Goal: Find specific page/section: Find specific page/section

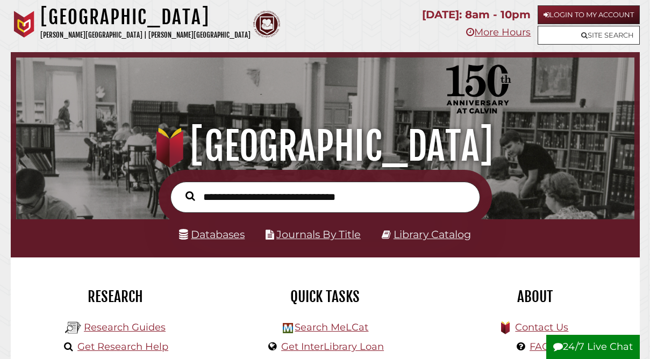
scroll to position [204, 613]
click at [224, 223] on form at bounding box center [324, 197] width 333 height 55
click at [222, 231] on link "Databases" at bounding box center [212, 234] width 66 height 13
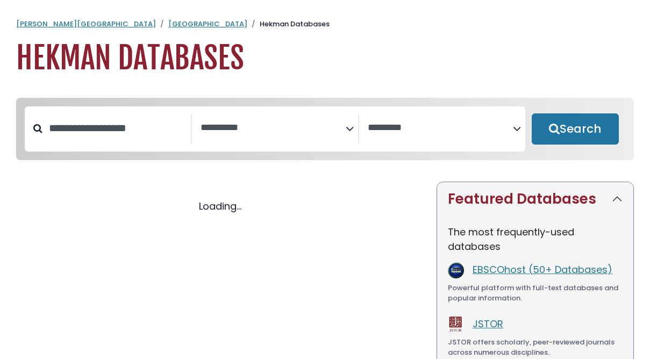
select select "Database Subject Filter"
select select "Database Vendors Filter"
select select "Database Subject Filter"
select select "Database Vendors Filter"
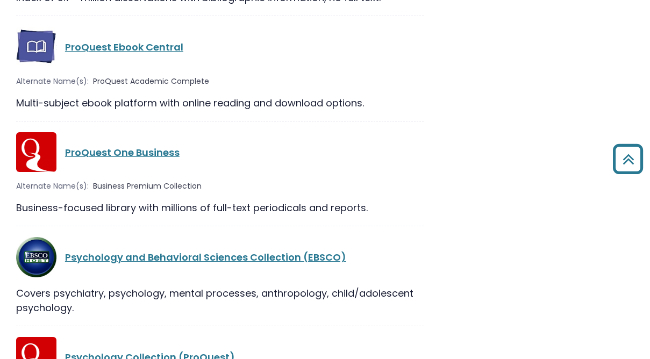
scroll to position [18618, 0]
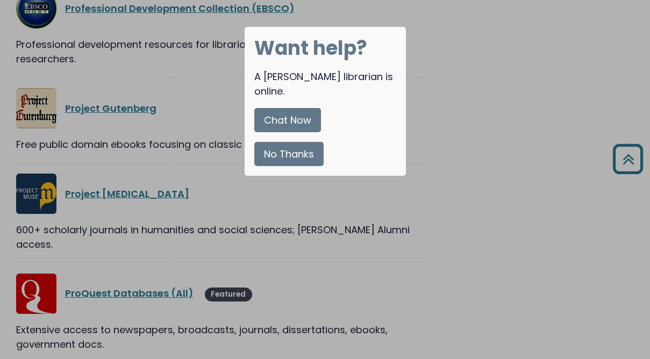
click at [297, 142] on button "No Thanks" at bounding box center [288, 154] width 69 height 24
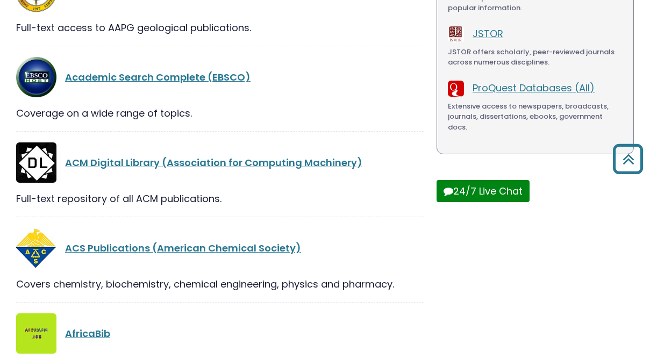
scroll to position [0, 0]
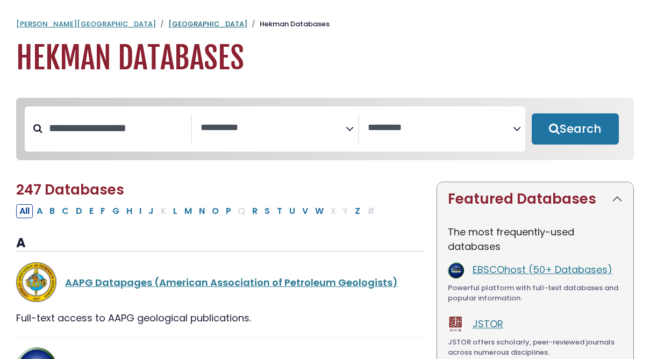
click at [168, 23] on link "[GEOGRAPHIC_DATA]" at bounding box center [207, 24] width 79 height 10
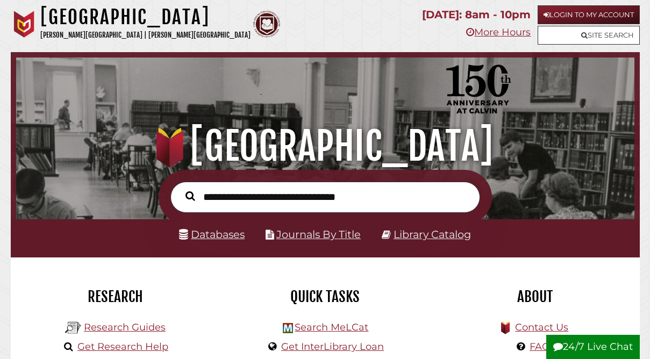
scroll to position [204, 613]
type input "*"
type input "**********"
click at [180, 189] on button "Search" at bounding box center [190, 196] width 20 height 15
